Goal: Task Accomplishment & Management: Manage account settings

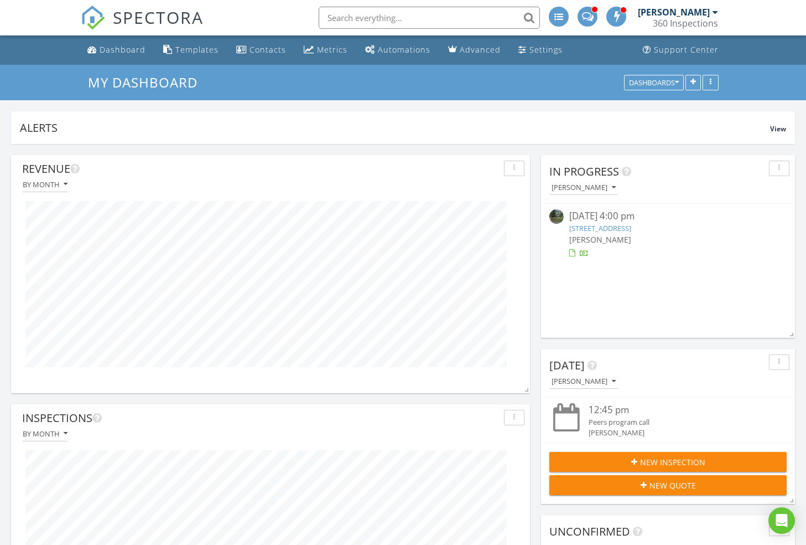
click at [96, 18] on img at bounding box center [93, 18] width 24 height 24
click at [97, 17] on img at bounding box center [93, 18] width 24 height 24
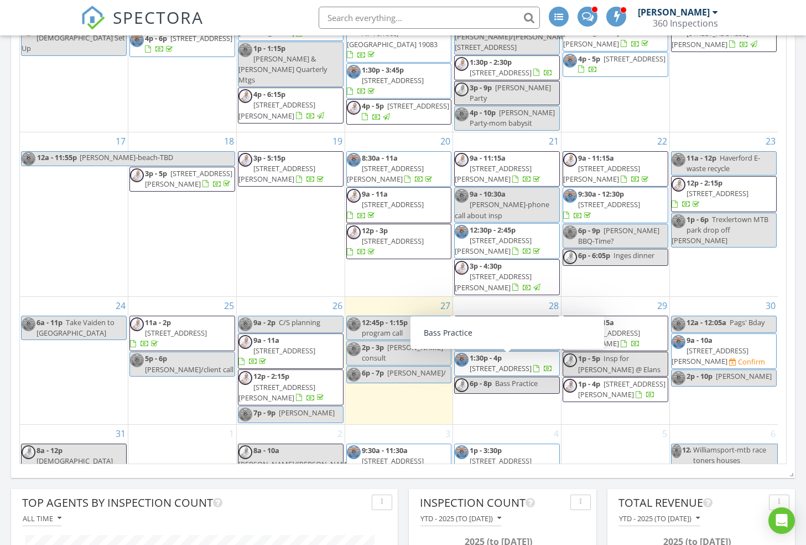
scroll to position [795, 0]
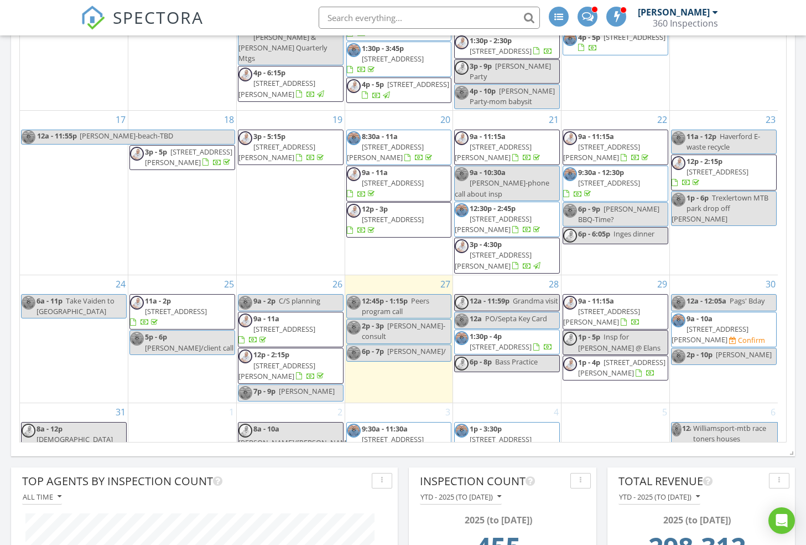
click at [404, 423] on span "9:30a - 11:30a" at bounding box center [385, 428] width 46 height 10
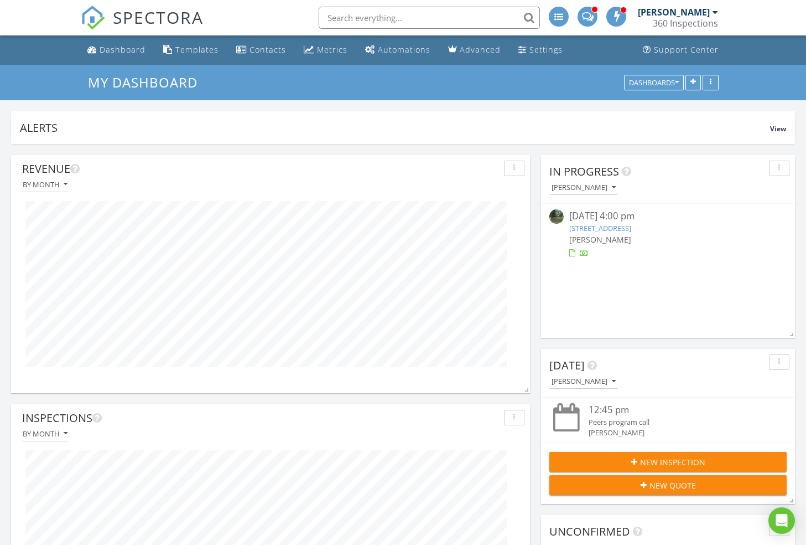
click at [86, 19] on img at bounding box center [93, 18] width 24 height 24
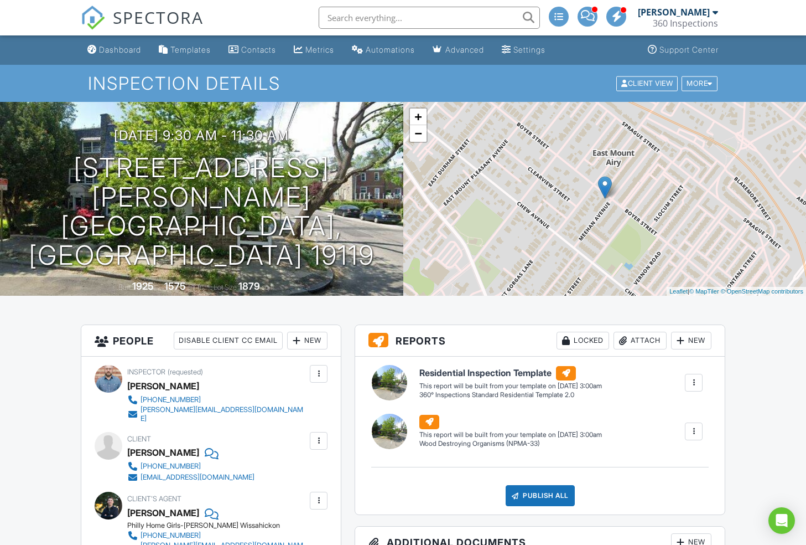
click at [94, 20] on img at bounding box center [93, 18] width 24 height 24
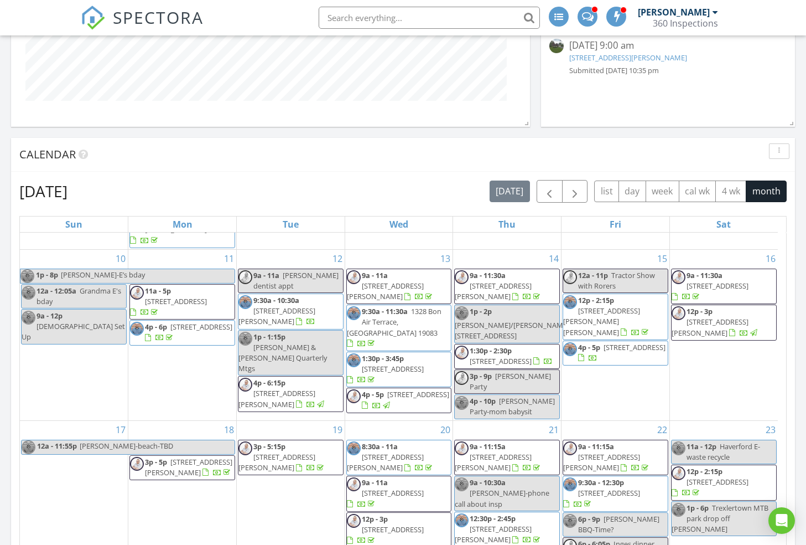
scroll to position [379, 0]
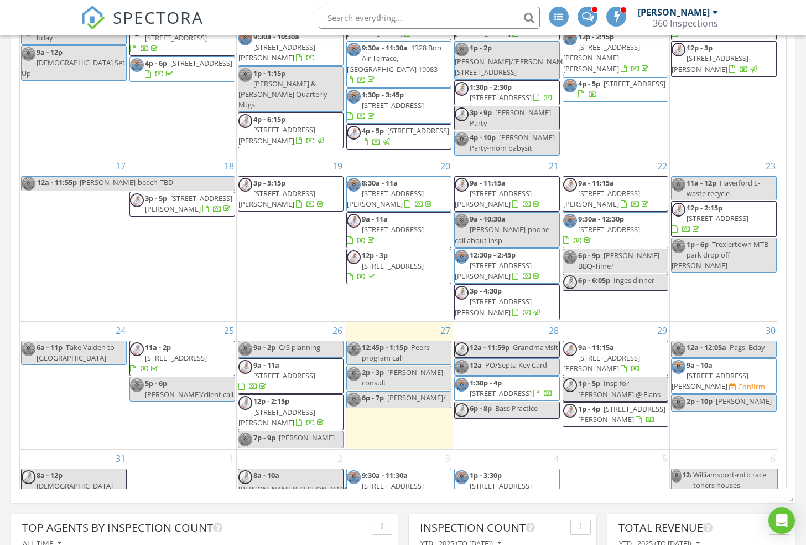
click at [519, 388] on span "[STREET_ADDRESS]" at bounding box center [501, 393] width 62 height 10
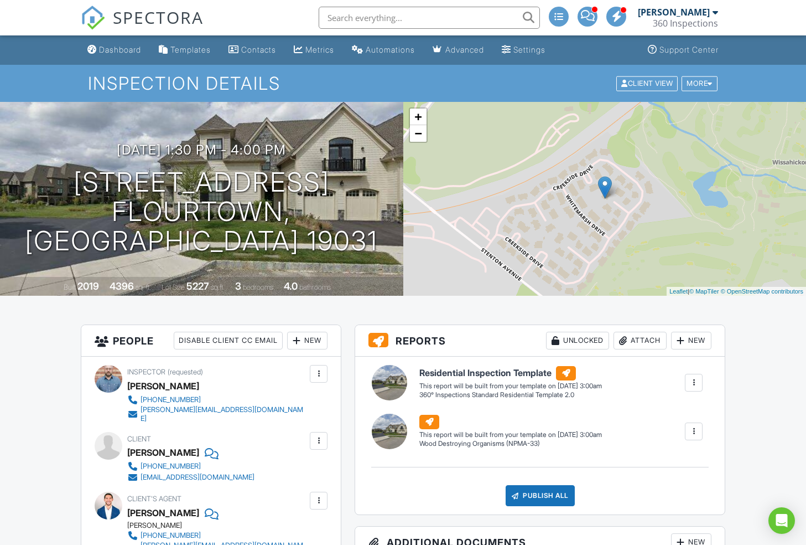
click at [99, 21] on img at bounding box center [93, 18] width 24 height 24
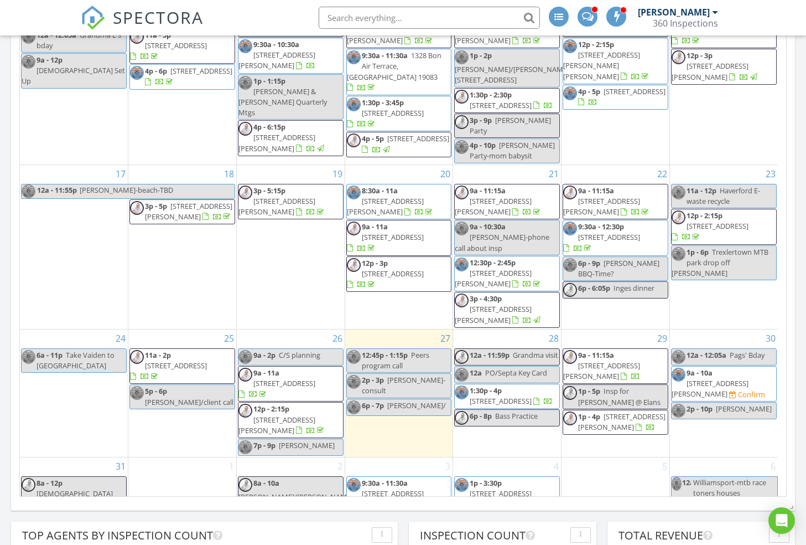
scroll to position [781, 0]
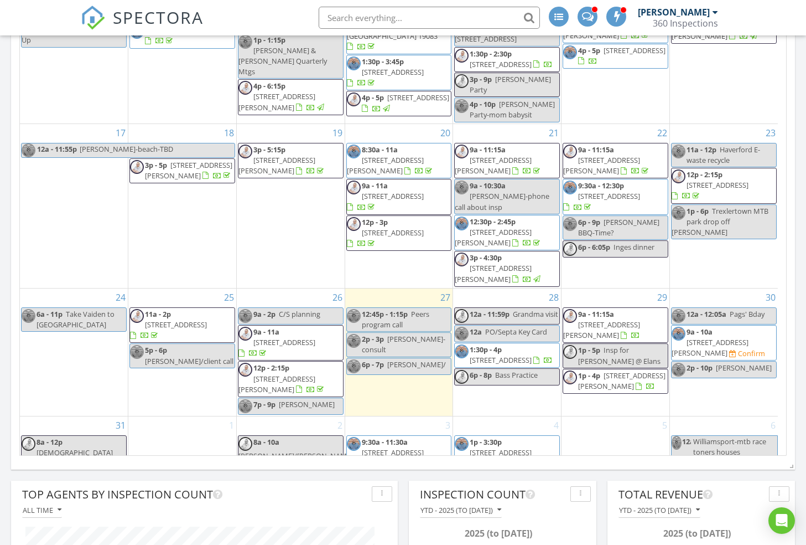
click at [510, 447] on span "[STREET_ADDRESS][PERSON_NAME]" at bounding box center [493, 457] width 77 height 20
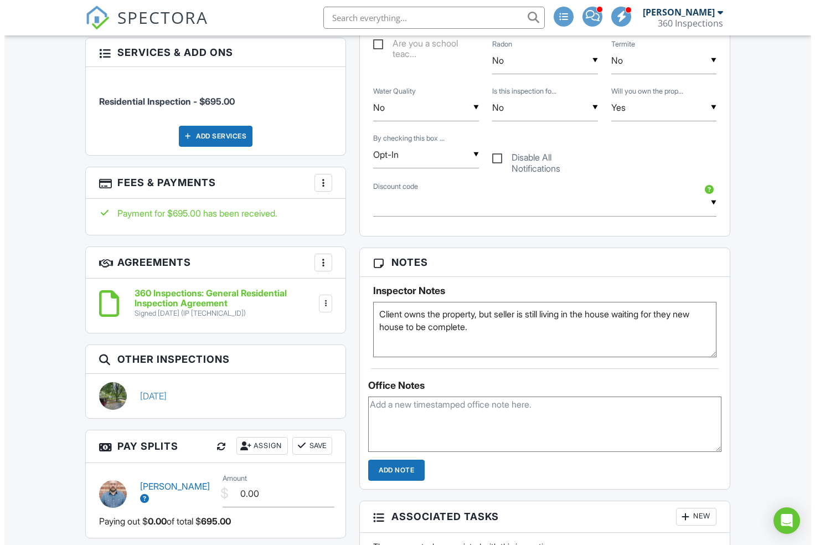
scroll to position [538, 0]
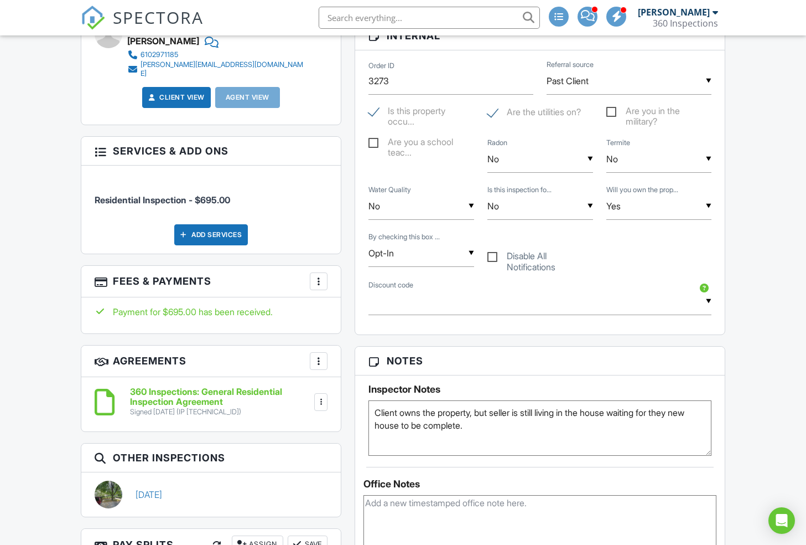
click at [317, 272] on div "More" at bounding box center [319, 281] width 18 height 18
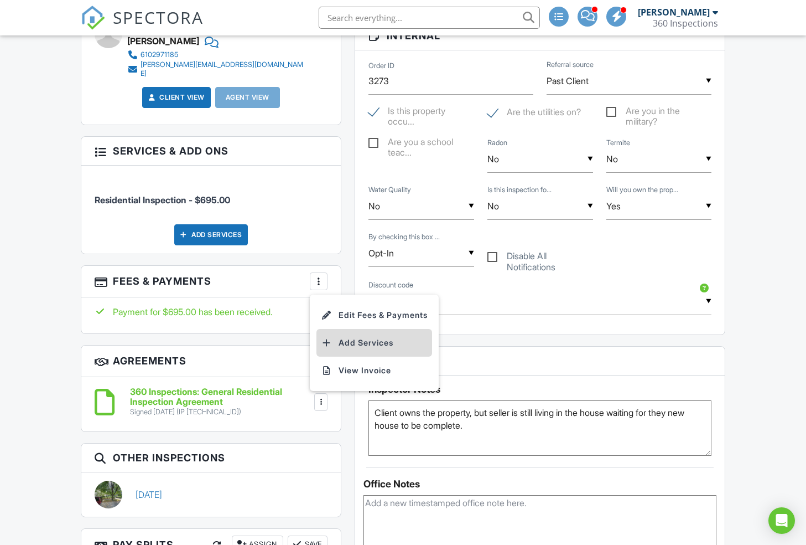
click at [365, 329] on li "Add Services" at bounding box center [375, 343] width 116 height 28
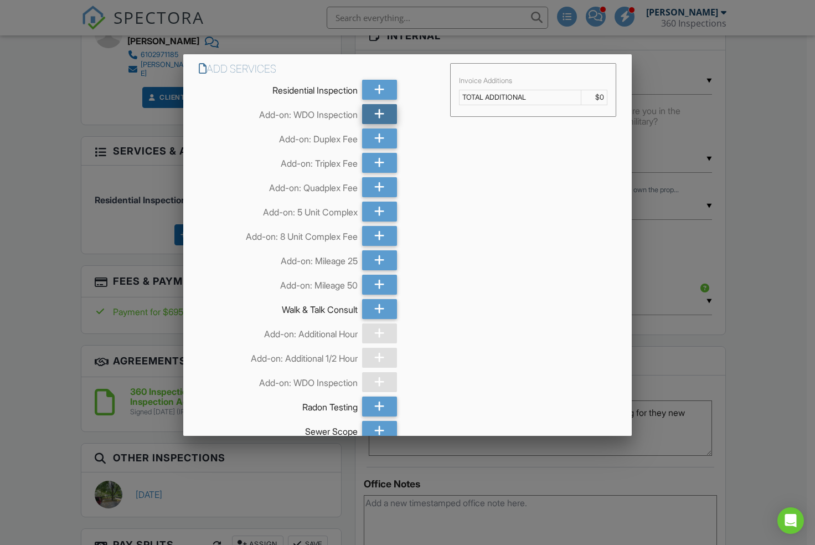
click at [380, 117] on icon at bounding box center [379, 114] width 11 height 20
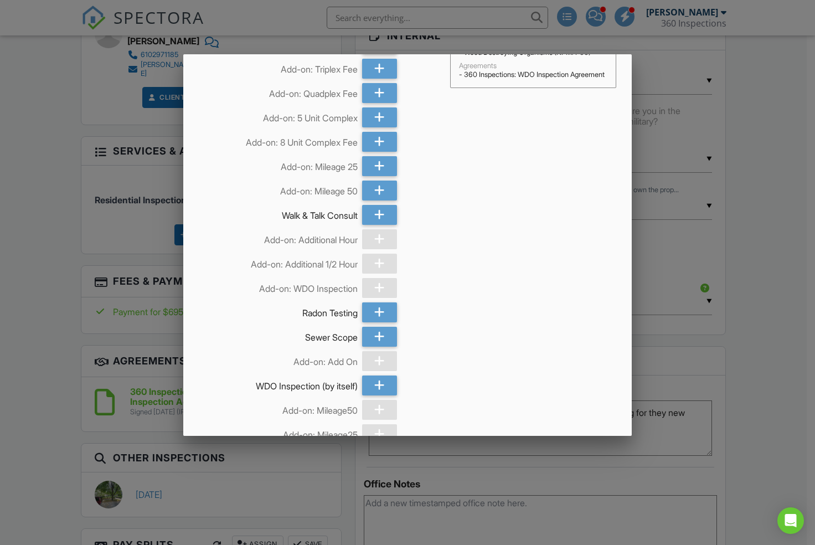
scroll to position [115, 0]
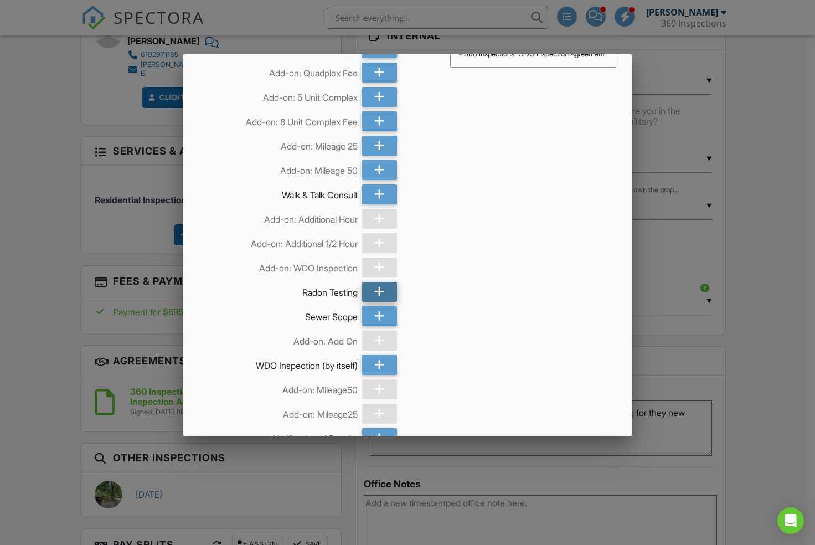
click at [375, 294] on icon at bounding box center [379, 292] width 11 height 20
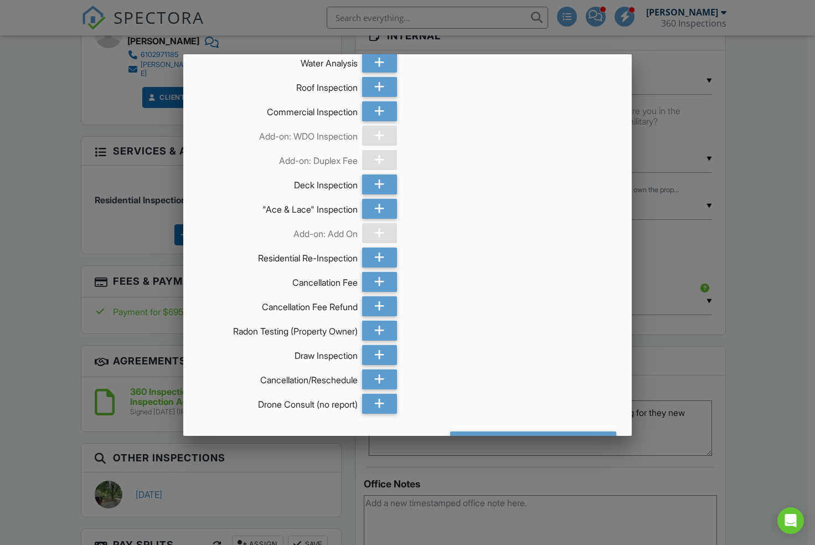
scroll to position [726, 0]
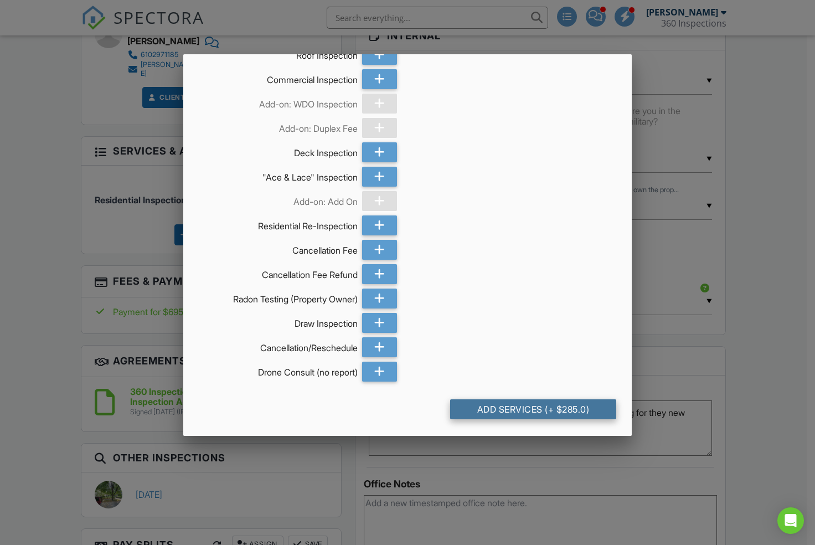
click at [529, 408] on div "Add Services (+ $285.0)" at bounding box center [533, 409] width 166 height 20
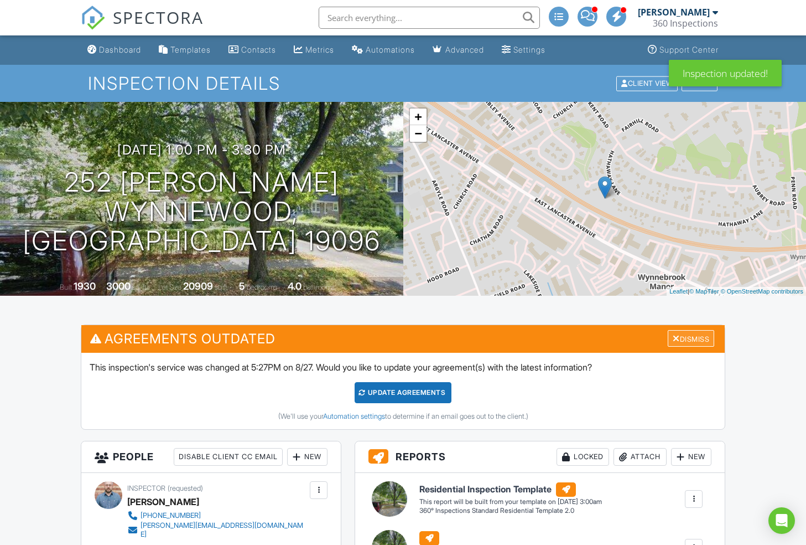
click at [701, 334] on div "Dismiss" at bounding box center [691, 338] width 46 height 17
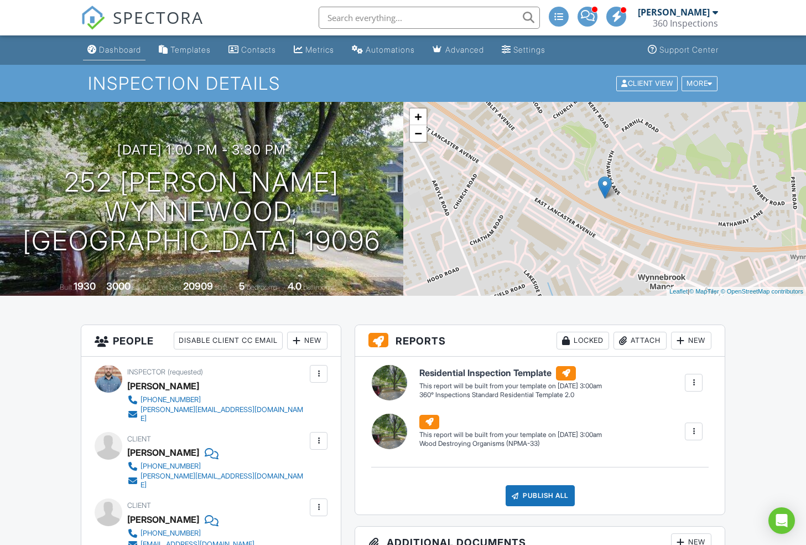
click at [126, 50] on div "Dashboard" at bounding box center [120, 49] width 42 height 9
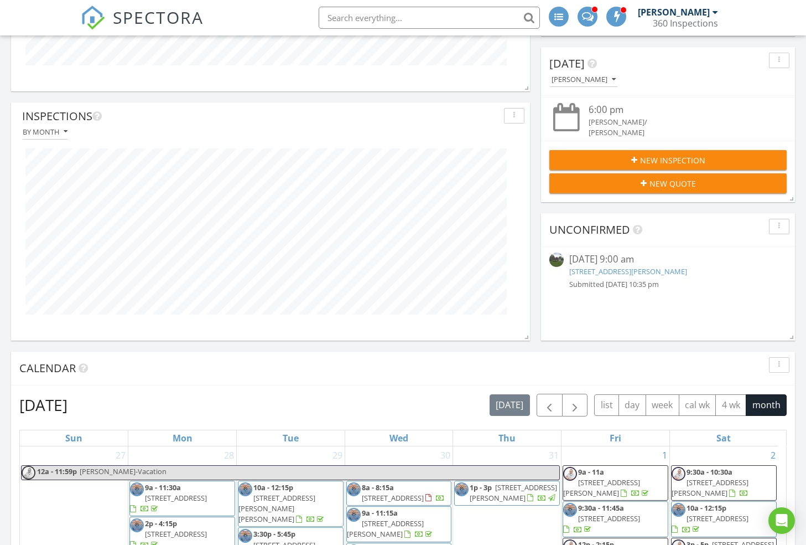
scroll to position [186, 0]
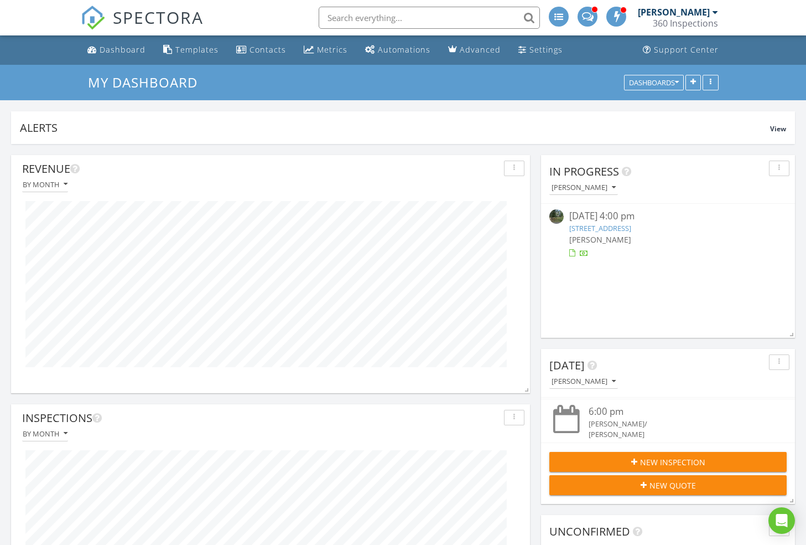
click at [94, 13] on img at bounding box center [93, 18] width 24 height 24
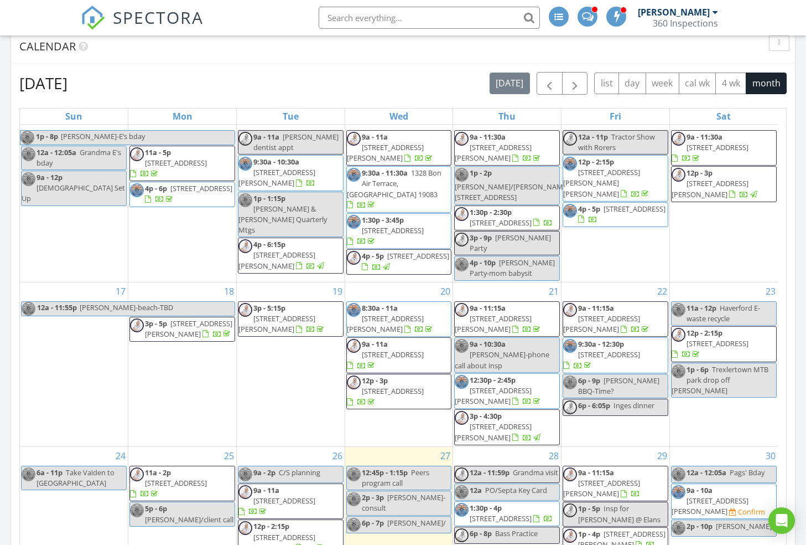
scroll to position [1064, 0]
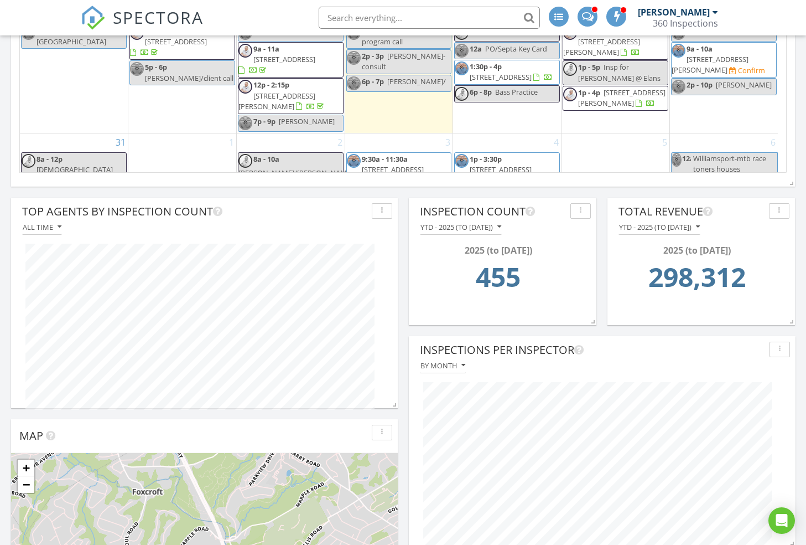
click at [745, 133] on div "6 12a Williamsport-mtb race toners houses 11:30a - 12:30p Sterling (Ikenna) Ber…" at bounding box center [724, 175] width 108 height 84
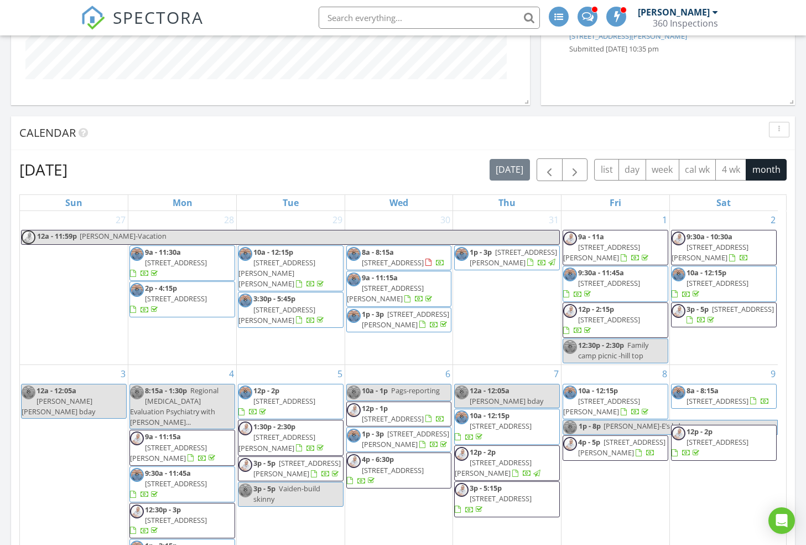
scroll to position [426, 0]
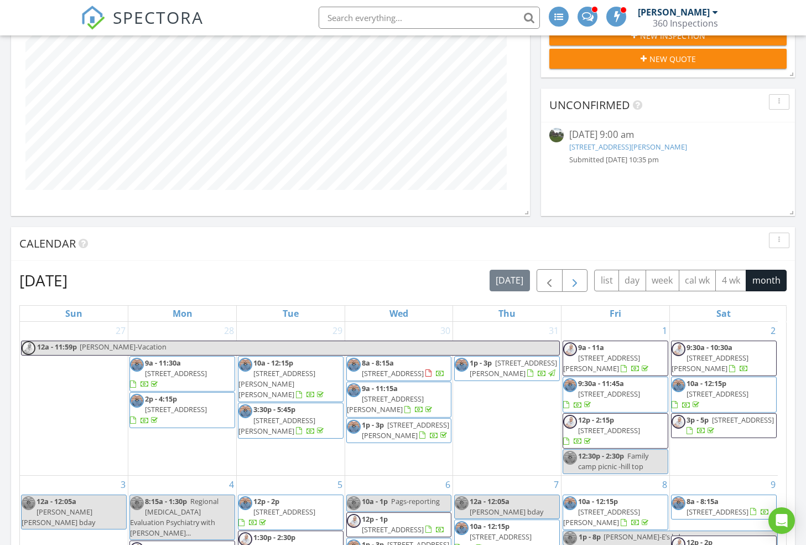
click at [576, 283] on span "button" at bounding box center [574, 280] width 13 height 13
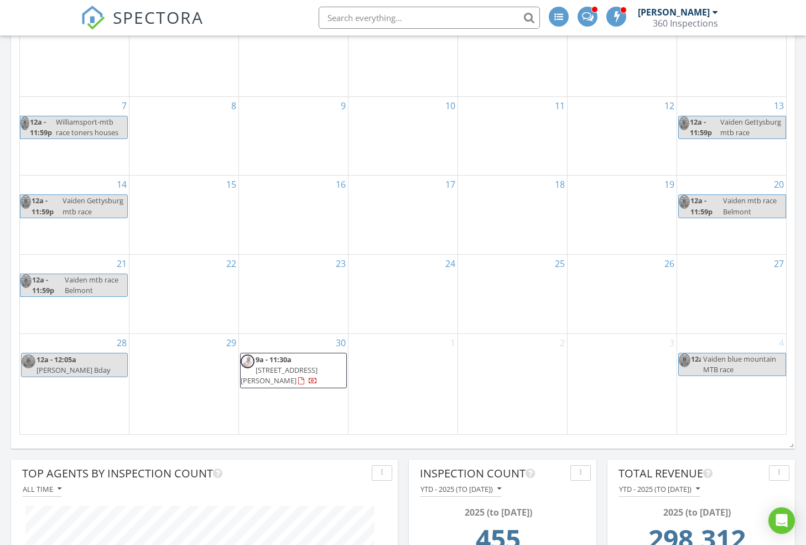
scroll to position [0, 0]
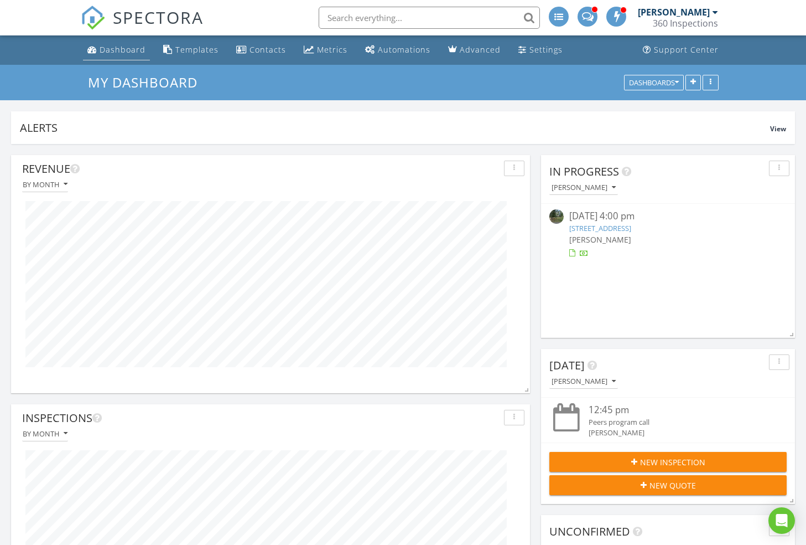
click at [118, 45] on div "Dashboard" at bounding box center [123, 49] width 46 height 11
click at [95, 16] on img at bounding box center [93, 18] width 24 height 24
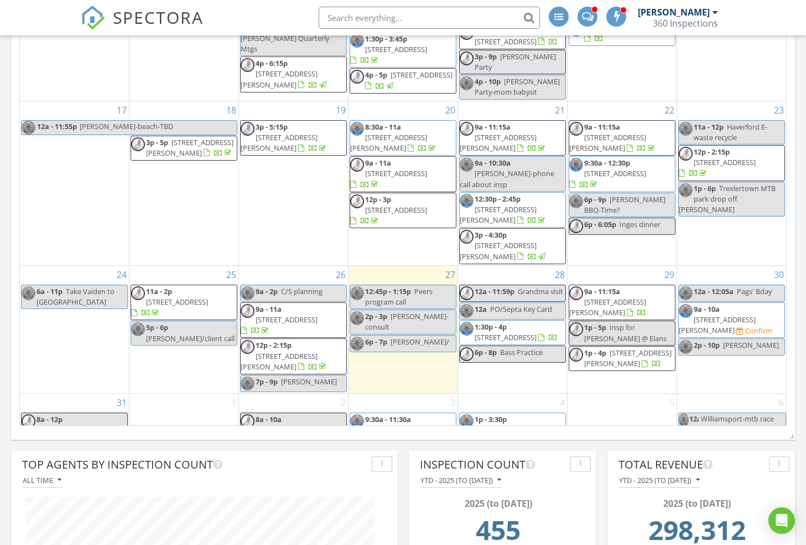
scroll to position [369, 0]
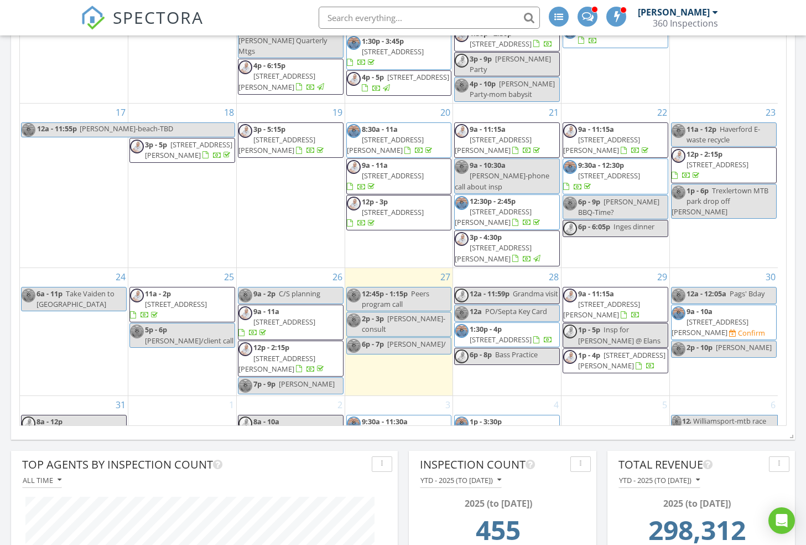
click at [516, 427] on span "[STREET_ADDRESS][PERSON_NAME]" at bounding box center [493, 437] width 77 height 20
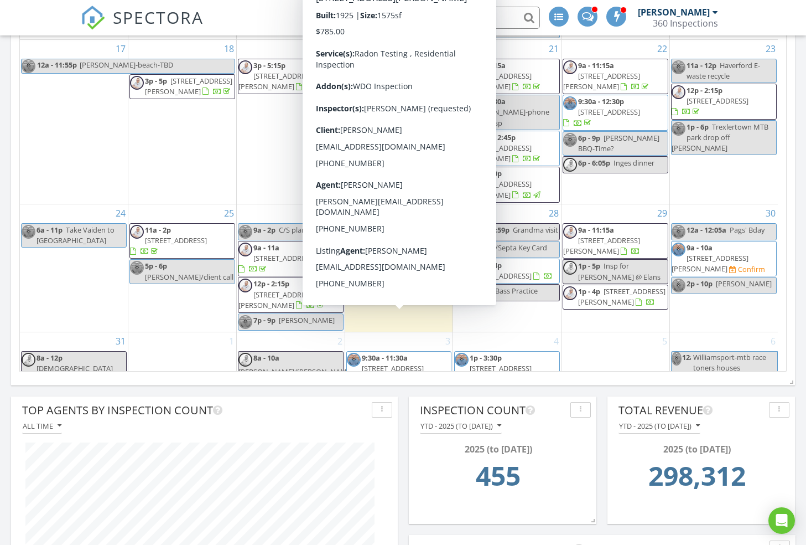
scroll to position [371, 0]
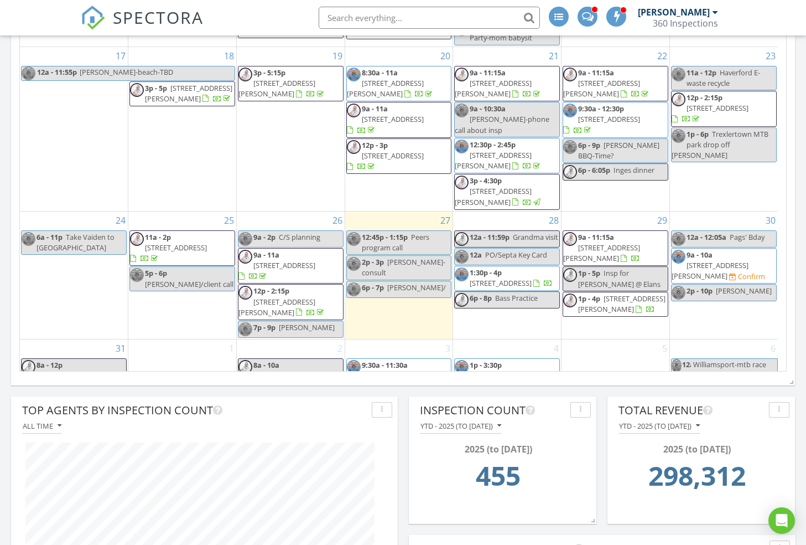
click at [411, 370] on span "[STREET_ADDRESS][PERSON_NAME]" at bounding box center [385, 380] width 77 height 20
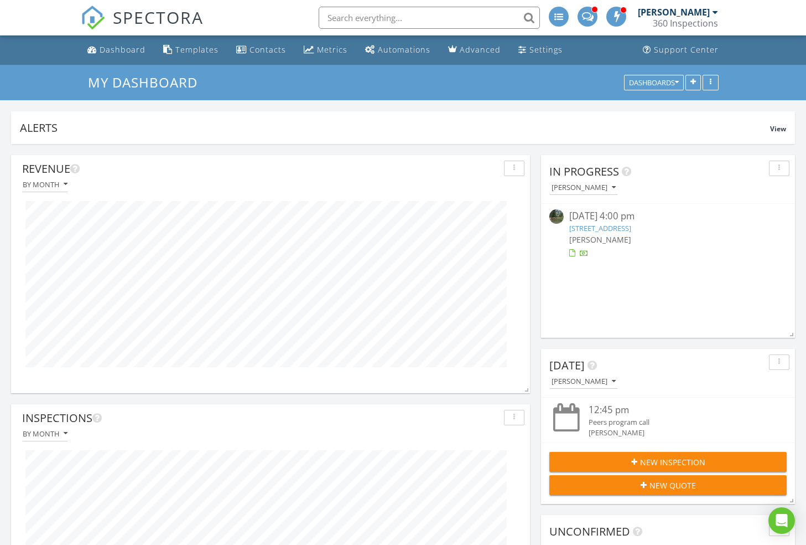
click at [90, 18] on img at bounding box center [93, 18] width 24 height 24
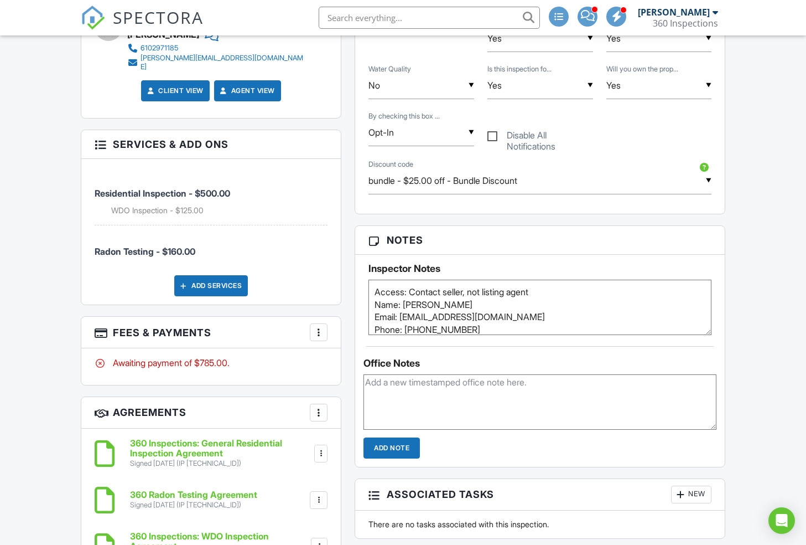
scroll to position [710, 0]
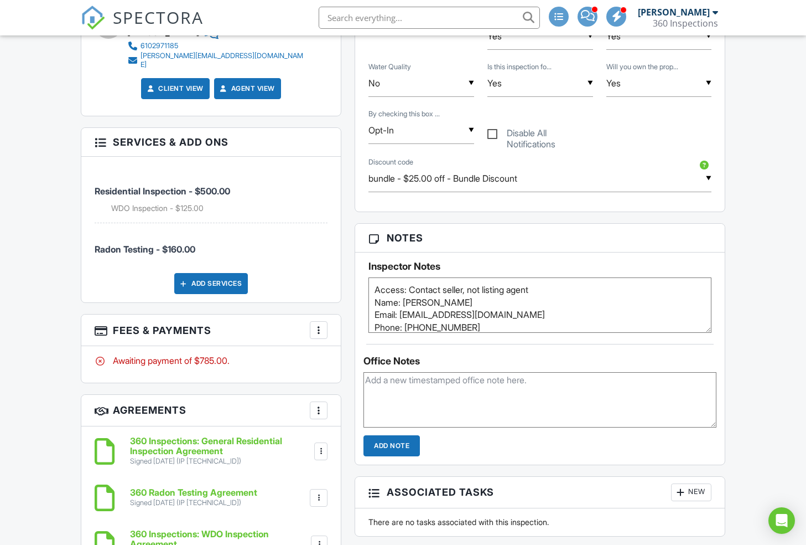
click at [578, 287] on textarea "Access: Contact seller, not listing agent Name: [PERSON_NAME] Email: [EMAIL_ADD…" at bounding box center [540, 304] width 343 height 55
click at [412, 288] on textarea "Access: Contact seller, not listing agent Name: [PERSON_NAME] Email: [EMAIL_ADD…" at bounding box center [540, 304] width 343 height 55
drag, startPoint x: 503, startPoint y: 293, endPoint x: 436, endPoint y: 292, distance: 66.4
click at [436, 292] on textarea "Access: Contact seller, not listing agent Name: Chun Xu Email: xuchun2222@gmail…" at bounding box center [540, 304] width 343 height 55
click at [467, 286] on textarea "Access: Contact seller, not listing agent Name: Chun Xu Email: xuchun2222@gmail…" at bounding box center [540, 304] width 343 height 55
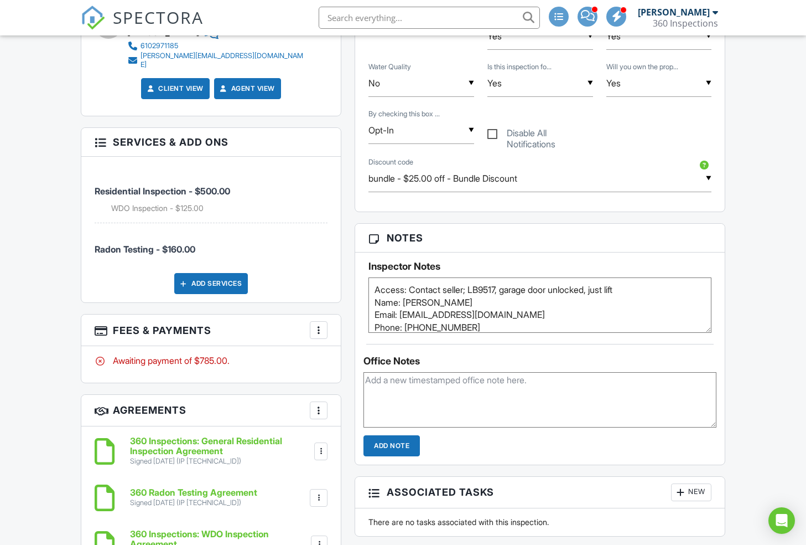
click at [505, 292] on textarea "Access: Contact seller, not listing agent Name: Chun Xu Email: xuchun2222@gmail…" at bounding box center [540, 304] width 343 height 55
click at [483, 284] on textarea "Access: Contact seller, not listing agent Name: Chun Xu Email: xuchun2222@gmail…" at bounding box center [540, 304] width 343 height 55
click at [674, 290] on textarea "Access: Contact seller, not listing agent Name: Chun Xu Email: xuchun2222@gmail…" at bounding box center [540, 304] width 343 height 55
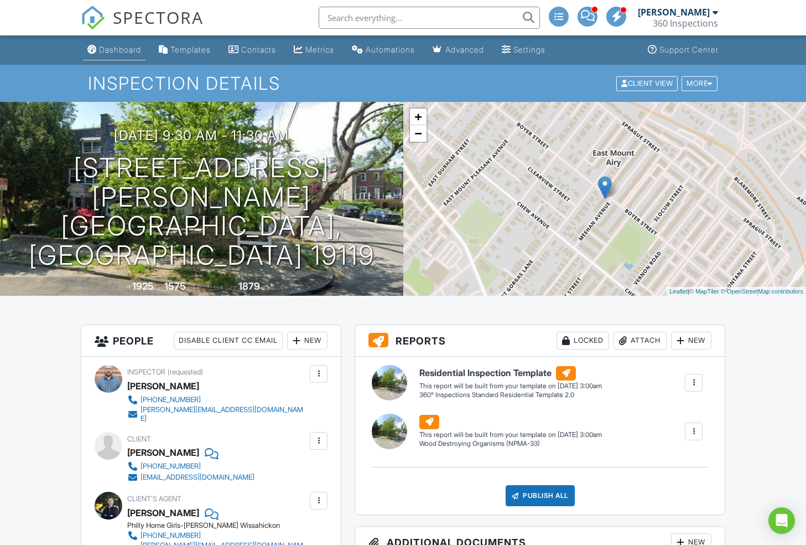
type textarea "Access: Contact seller; LB-9517; garage door unlocked, just lift Name: Chun Xu …"
click at [118, 54] on link "Dashboard" at bounding box center [114, 50] width 63 height 20
click at [0, 0] on div at bounding box center [0, 0] width 0 height 0
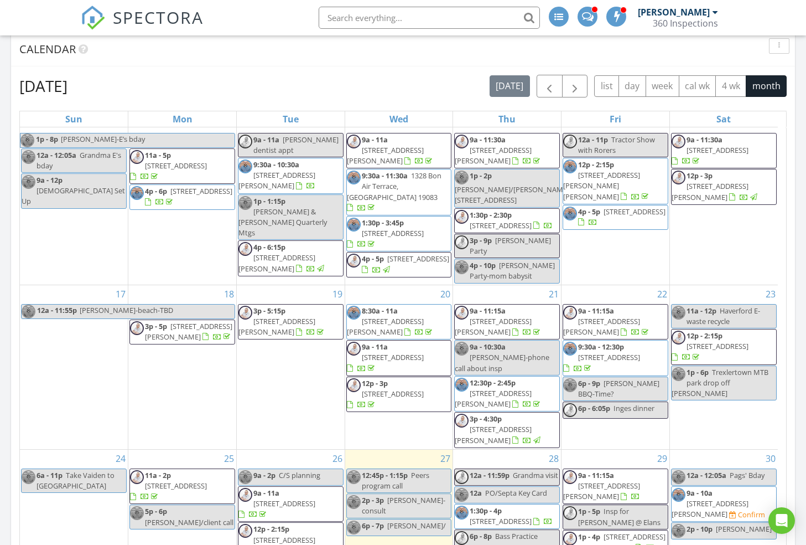
scroll to position [792, 0]
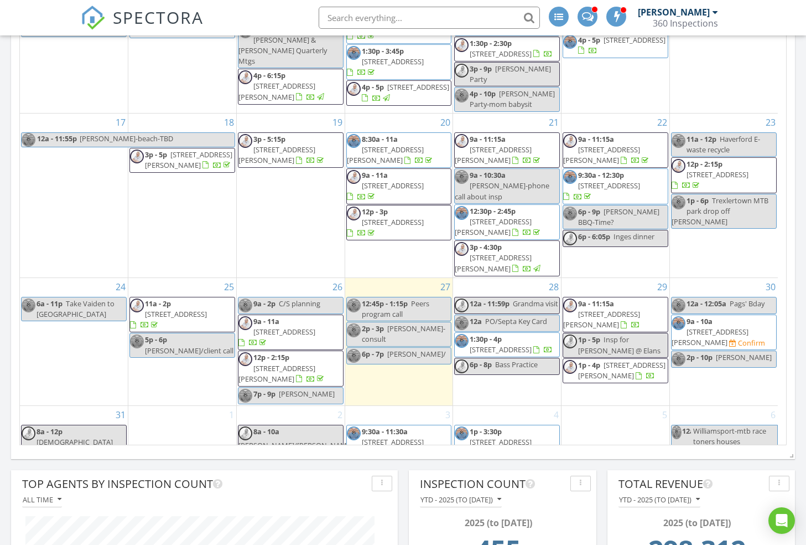
click at [635, 334] on span "Insp for David @ Elans" at bounding box center [619, 344] width 82 height 20
click at [609, 398] on div at bounding box center [403, 272] width 806 height 545
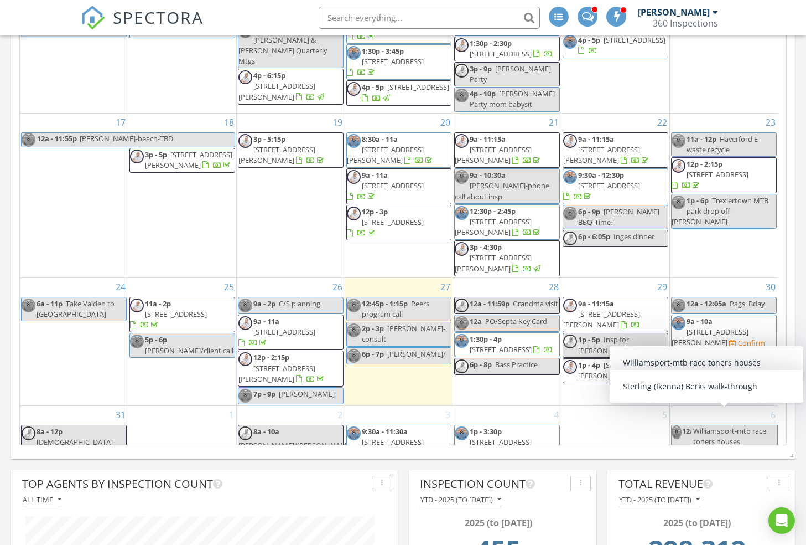
click at [608, 334] on div "1p - 5p Insp for David @ Elans" at bounding box center [615, 344] width 105 height 21
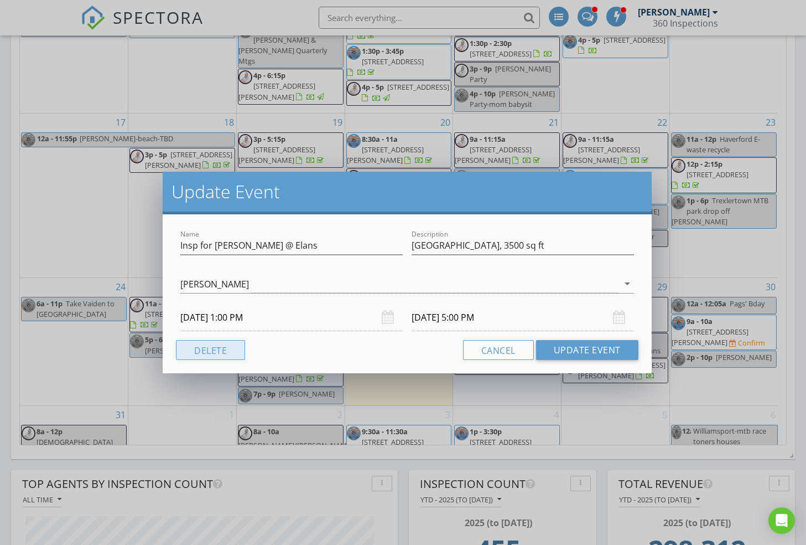
click at [227, 355] on button "Delete" at bounding box center [210, 350] width 69 height 20
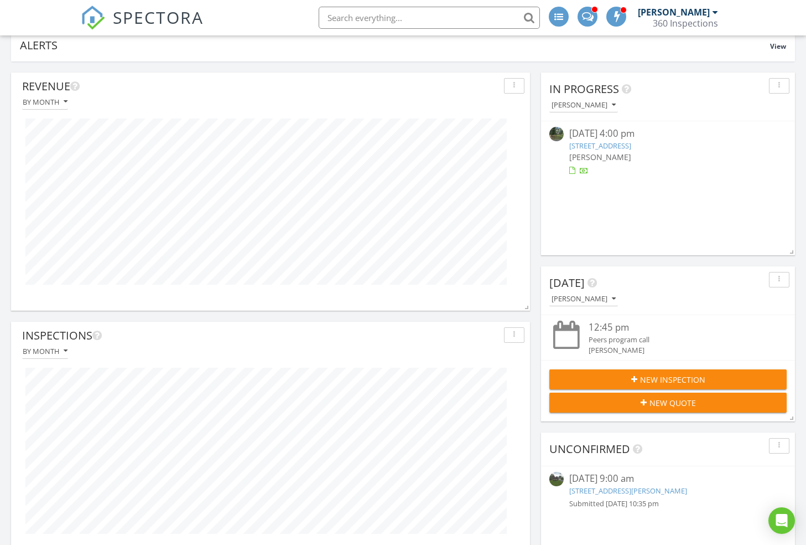
scroll to position [0, 0]
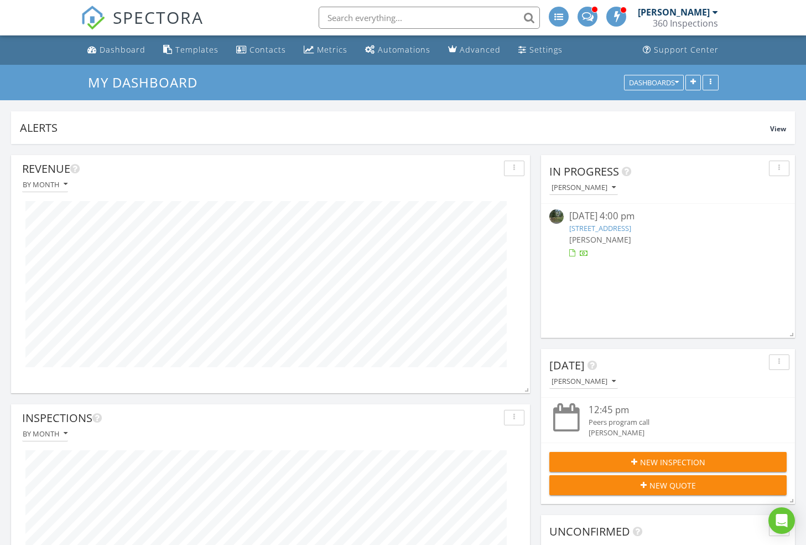
click at [100, 17] on img at bounding box center [93, 18] width 24 height 24
click at [341, 196] on div at bounding box center [271, 284] width 508 height 184
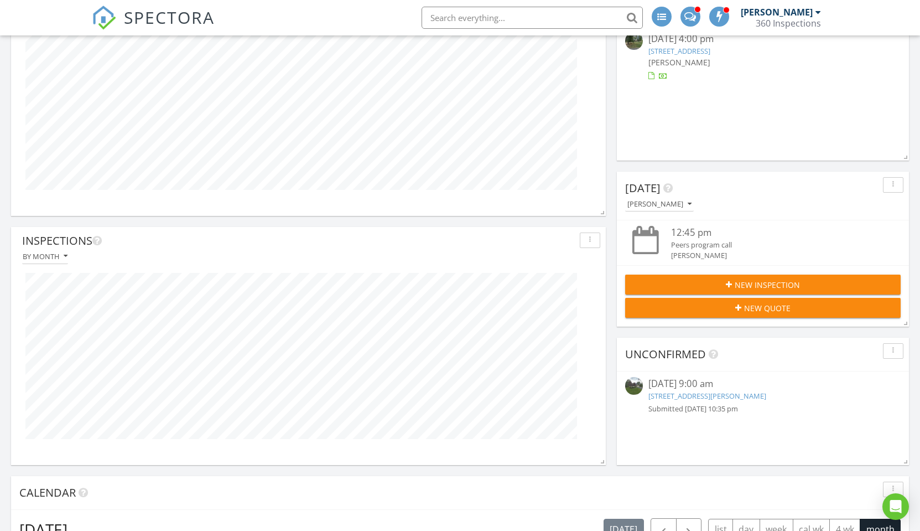
scroll to position [210, 444]
